Goal: Register for event/course: Sign up to attend an event or enroll in a course

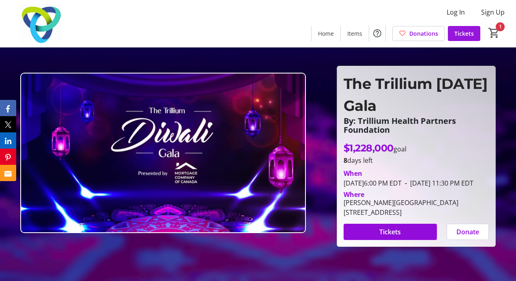
click at [466, 28] on span at bounding box center [464, 33] width 32 height 19
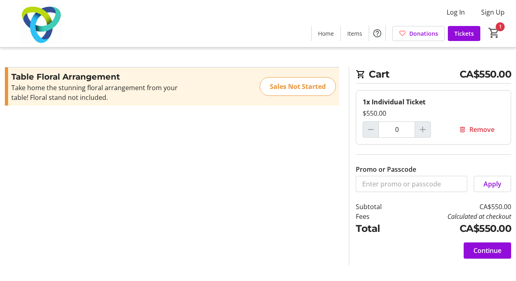
click at [425, 130] on div at bounding box center [423, 129] width 16 height 16
click at [464, 31] on span "Tickets" at bounding box center [464, 33] width 19 height 9
click at [488, 252] on span "Continue" at bounding box center [488, 251] width 28 height 10
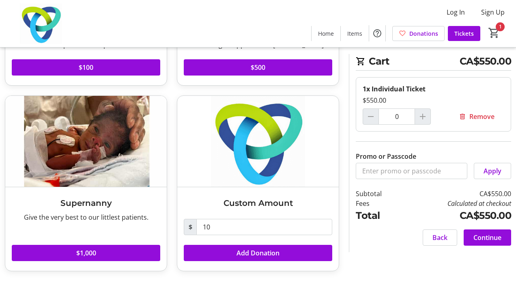
scroll to position [168, 0]
click at [480, 240] on span "Continue" at bounding box center [488, 238] width 28 height 10
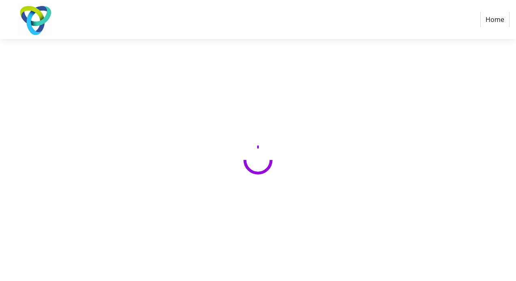
select select "CA"
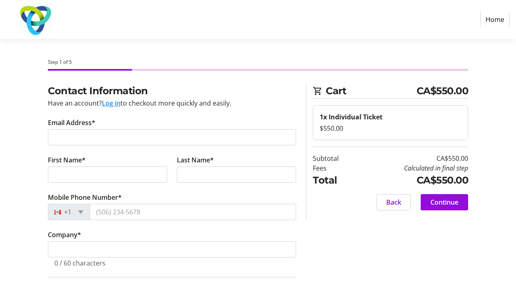
click at [24, 9] on img at bounding box center [35, 19] width 58 height 32
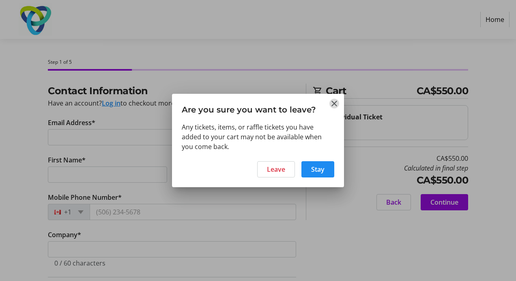
click at [335, 101] on mat-icon "Close" at bounding box center [335, 104] width 10 height 10
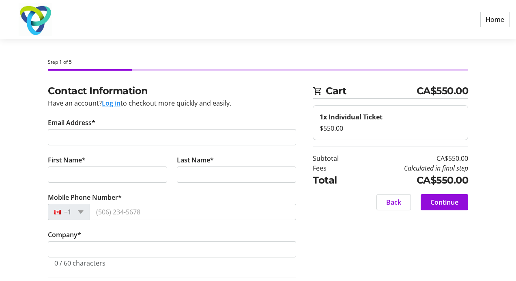
click at [498, 19] on link "Home" at bounding box center [495, 19] width 29 height 15
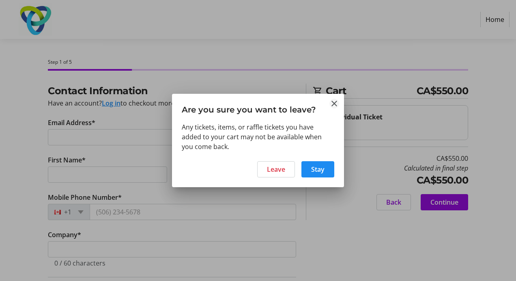
click at [334, 101] on mat-icon "Close" at bounding box center [335, 104] width 10 height 10
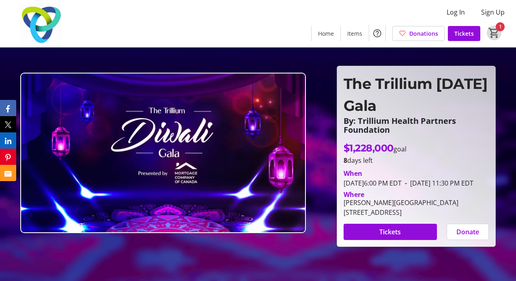
click at [491, 31] on mat-icon "1" at bounding box center [494, 33] width 12 height 12
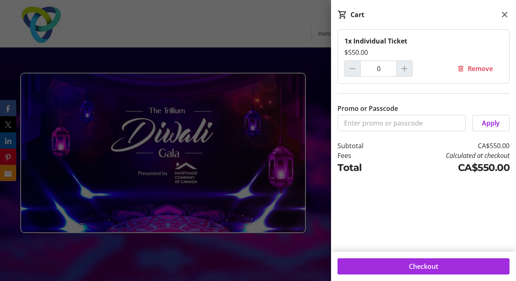
click at [390, 266] on span at bounding box center [424, 266] width 172 height 19
